Goal: Book appointment/travel/reservation

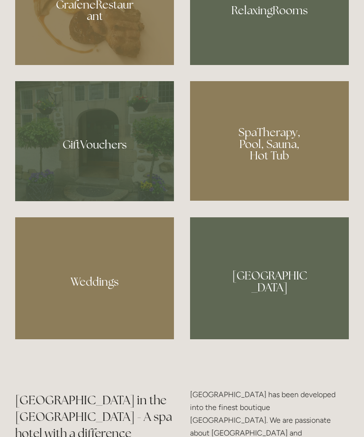
scroll to position [759, 0]
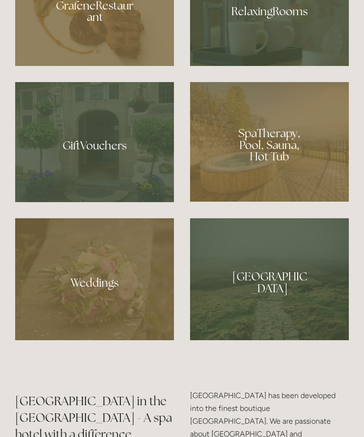
click at [109, 59] on div at bounding box center [94, 8] width 159 height 116
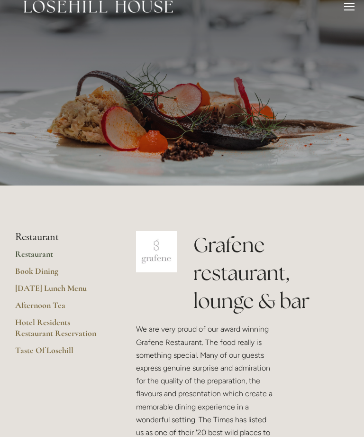
scroll to position [13, 0]
click at [61, 302] on link "Afternoon Tea" at bounding box center [60, 308] width 91 height 17
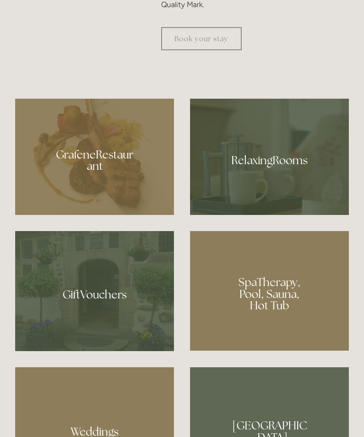
scroll to position [564, 0]
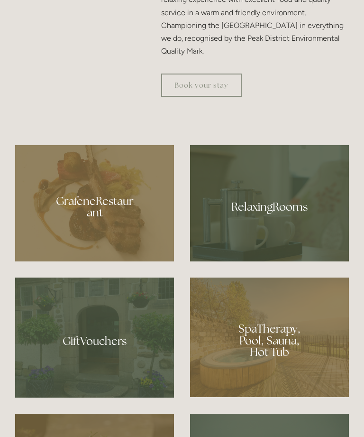
click at [279, 251] on div at bounding box center [269, 203] width 159 height 116
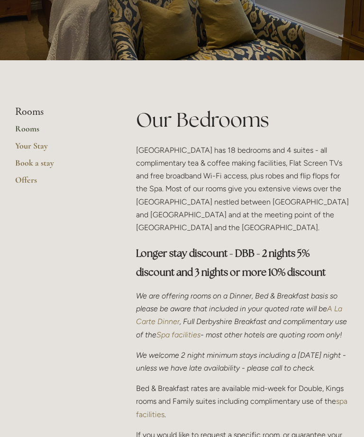
scroll to position [139, 0]
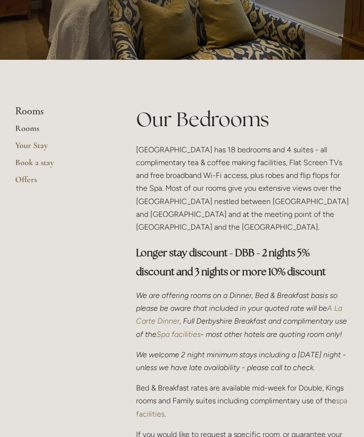
click at [42, 129] on link "Rooms" at bounding box center [60, 131] width 91 height 17
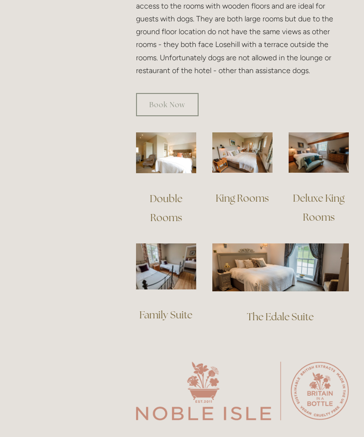
scroll to position [668, 0]
click at [172, 195] on link "Double Rooms" at bounding box center [167, 208] width 35 height 32
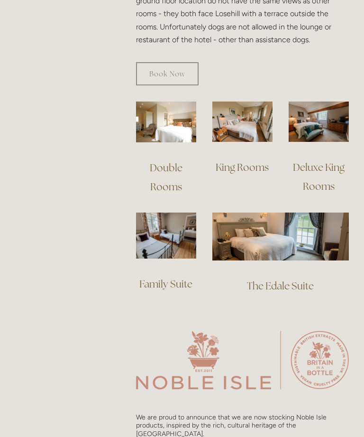
click at [167, 74] on link "Book Now" at bounding box center [167, 73] width 63 height 23
